Goal: Check status: Check status

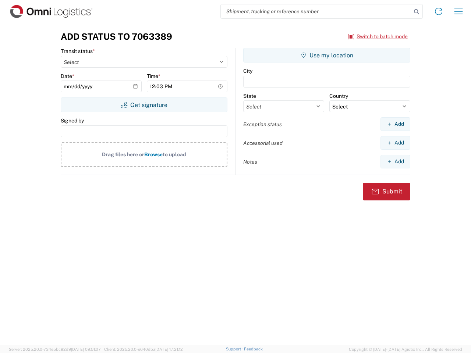
click at [316, 11] on input "search" at bounding box center [316, 11] width 191 height 14
click at [417, 12] on icon at bounding box center [417, 12] width 10 height 10
click at [439, 11] on icon at bounding box center [439, 12] width 12 height 12
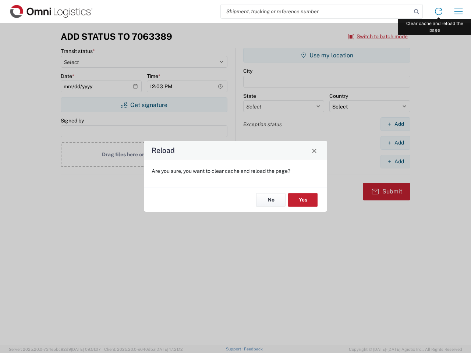
click at [459, 11] on div "Reload Are you sure, you want to clear cache and reload the page? No Yes" at bounding box center [235, 176] width 471 height 353
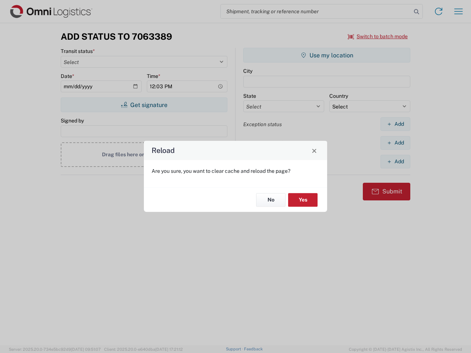
click at [378, 36] on div "Reload Are you sure, you want to clear cache and reload the page? No Yes" at bounding box center [235, 176] width 471 height 353
click at [144, 105] on div "Reload Are you sure, you want to clear cache and reload the page? No Yes" at bounding box center [235, 176] width 471 height 353
click at [327, 55] on div "Reload Are you sure, you want to clear cache and reload the page? No Yes" at bounding box center [235, 176] width 471 height 353
click at [395, 124] on div "Reload Are you sure, you want to clear cache and reload the page? No Yes" at bounding box center [235, 176] width 471 height 353
click at [395, 143] on div "Reload Are you sure, you want to clear cache and reload the page? No Yes" at bounding box center [235, 176] width 471 height 353
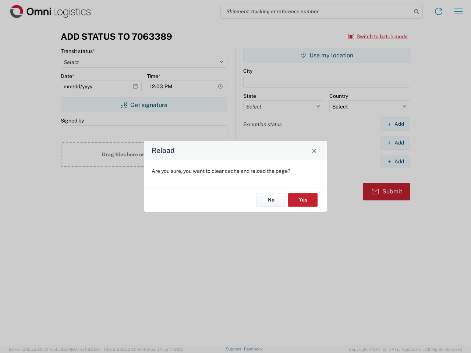
click at [395, 162] on div "Reload Are you sure, you want to clear cache and reload the page? No Yes" at bounding box center [235, 176] width 471 height 353
